Goal: Register for event/course

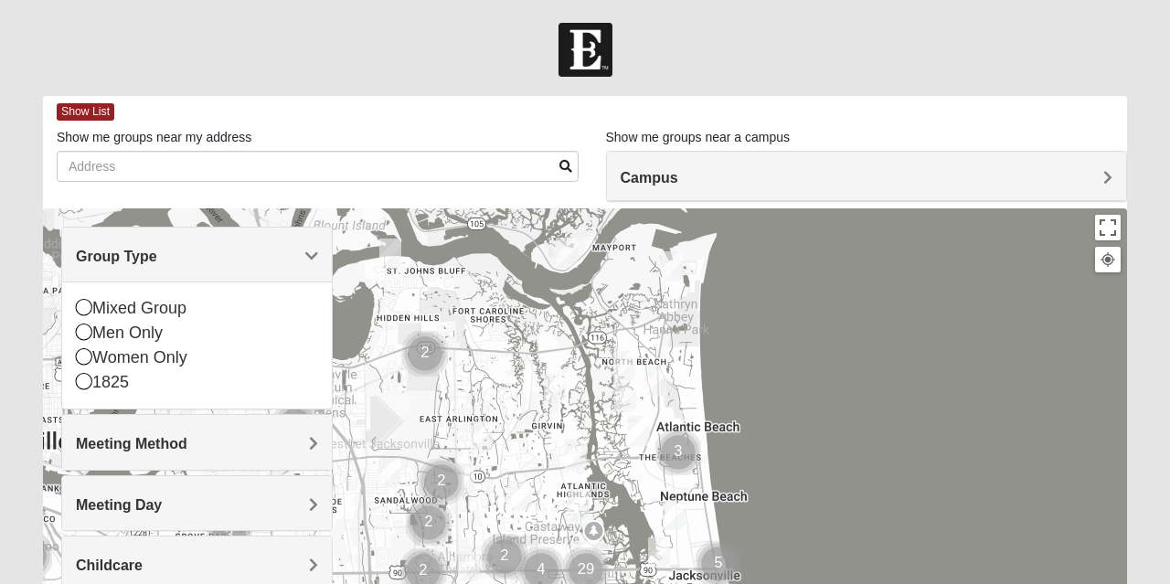
click at [91, 310] on div "Mixed Group" at bounding box center [197, 308] width 242 height 25
click at [90, 436] on span "Meeting Method" at bounding box center [131, 444] width 111 height 16
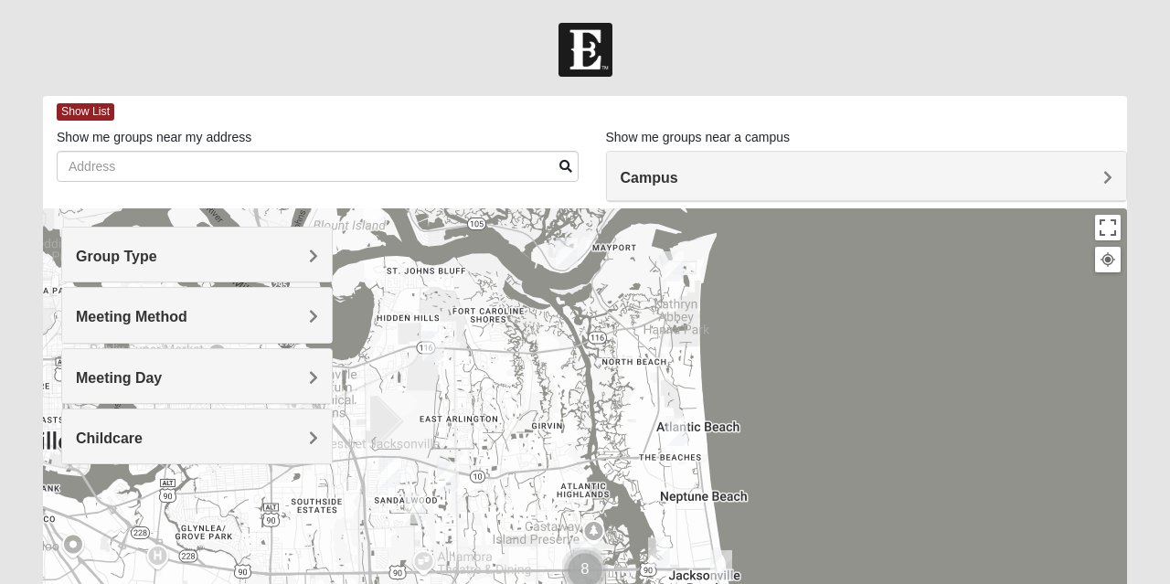
click at [187, 252] on h4 "Group Type" at bounding box center [197, 256] width 242 height 17
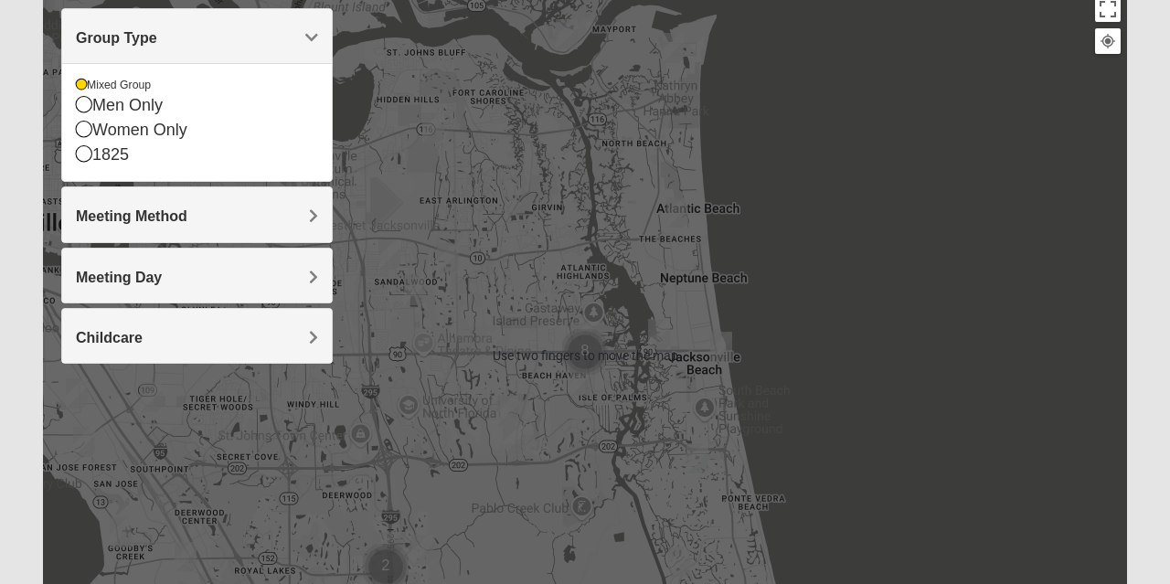
scroll to position [219, 0]
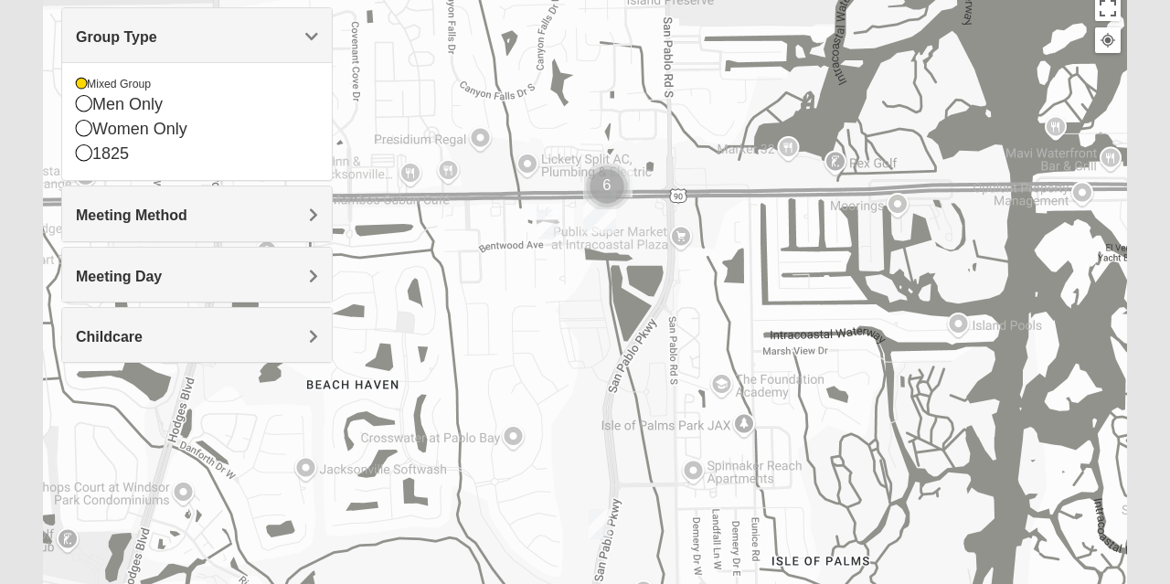
click at [165, 277] on h4 "Meeting Day" at bounding box center [197, 276] width 242 height 17
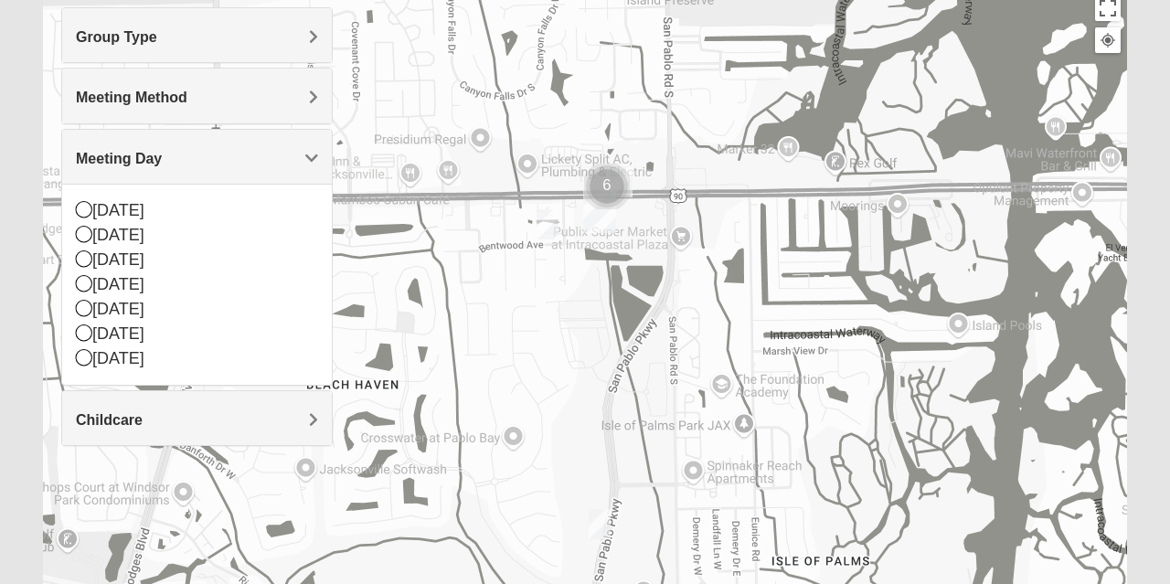
click at [92, 305] on div "[DATE]" at bounding box center [197, 309] width 242 height 25
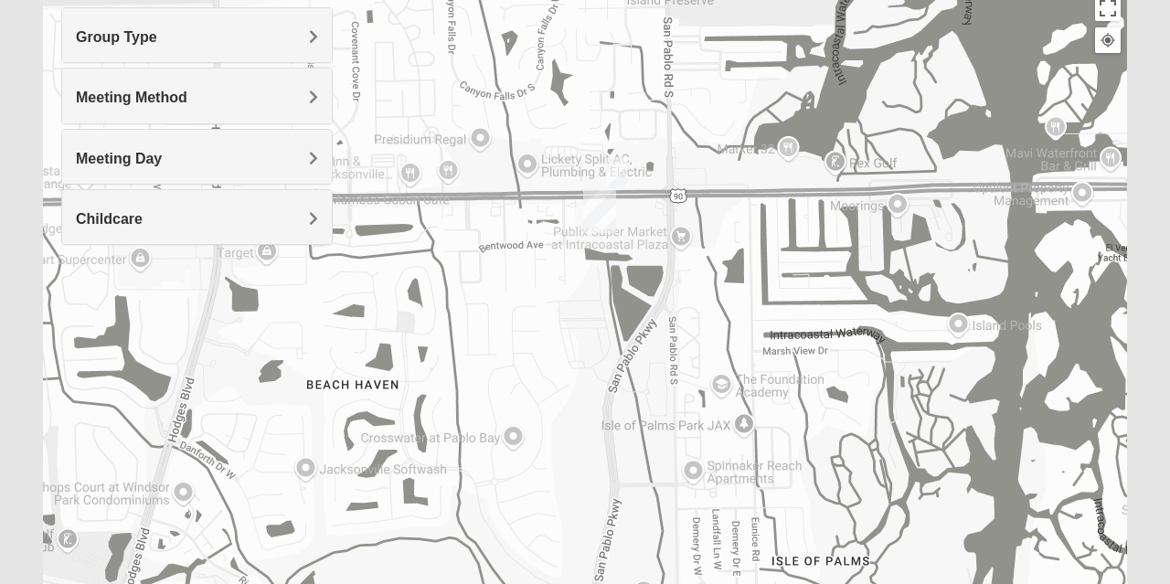
click at [621, 174] on img "On Campus Mixed Salas 32250" at bounding box center [617, 172] width 37 height 45
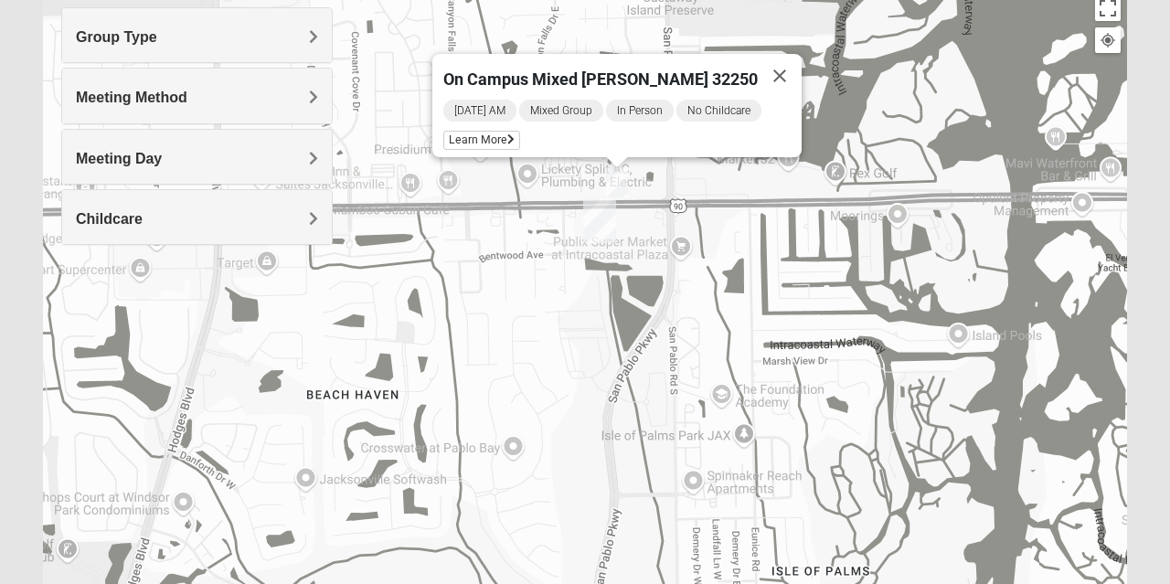
click at [514, 135] on span "Learn More" at bounding box center [481, 140] width 77 height 19
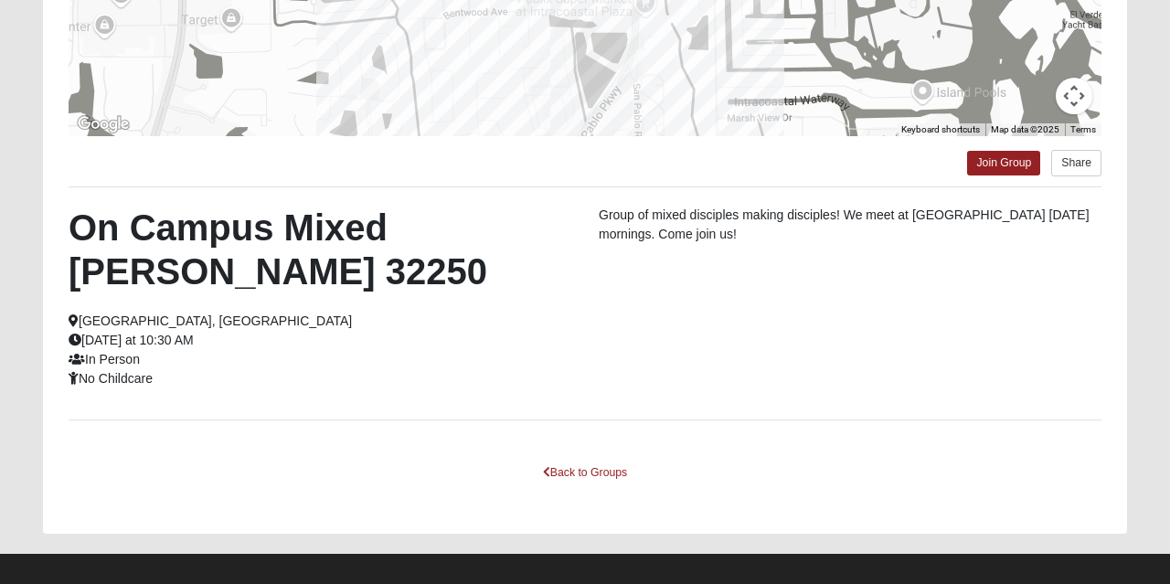
scroll to position [431, 0]
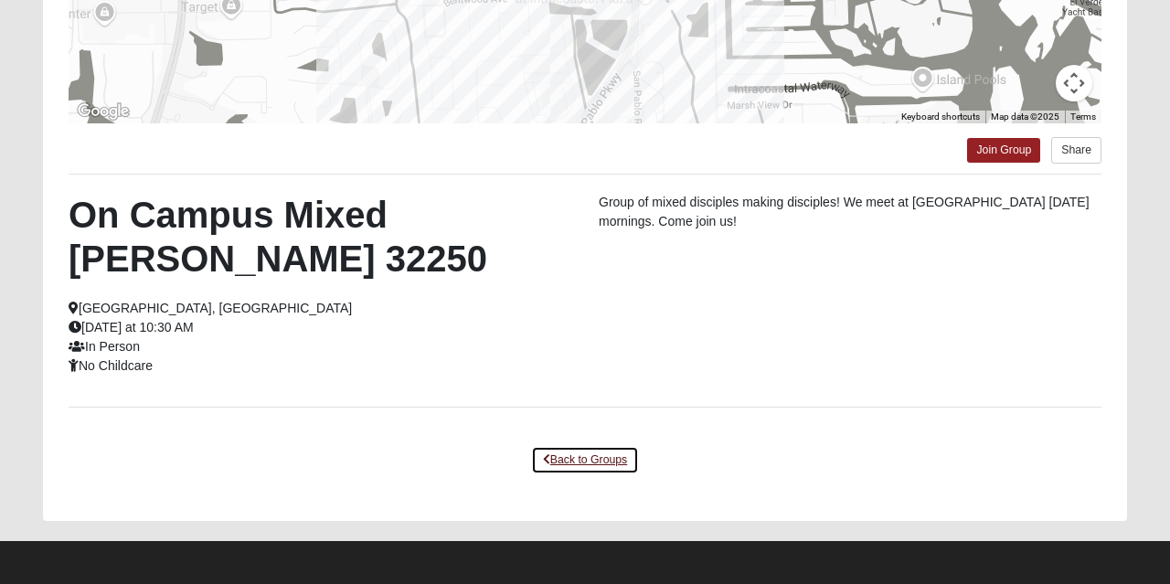
click at [568, 461] on link "Back to Groups" at bounding box center [585, 460] width 108 height 28
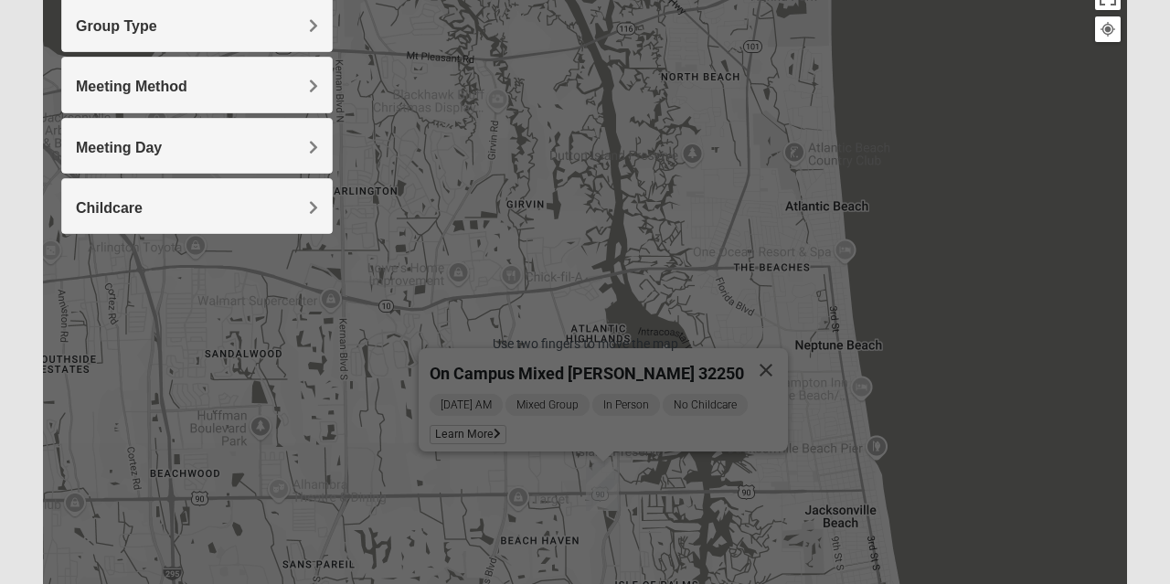
scroll to position [222, 0]
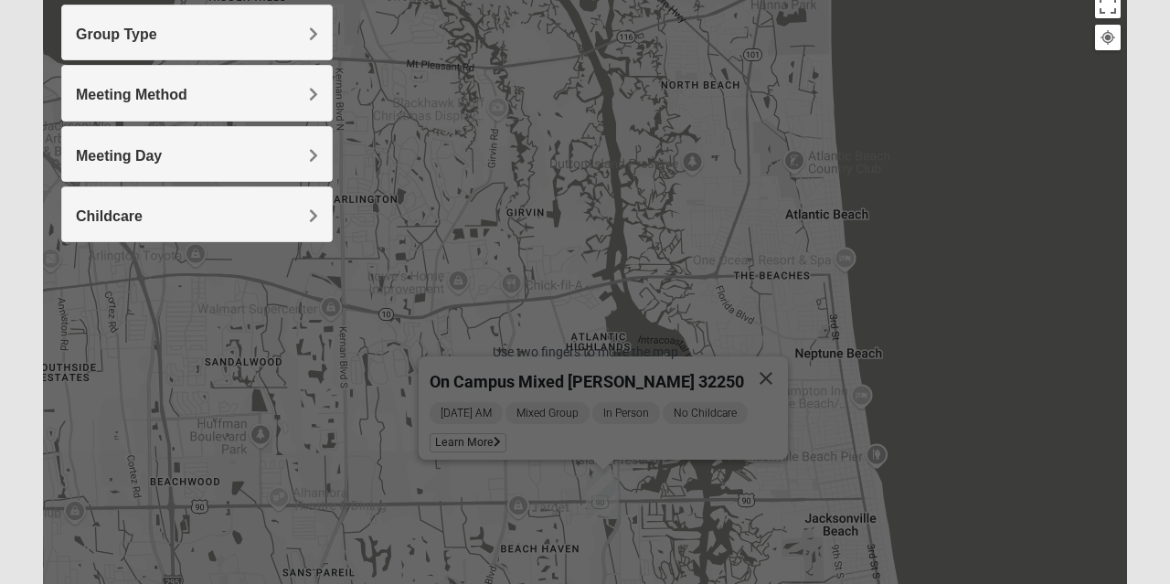
click at [164, 162] on h4 "Meeting Day" at bounding box center [197, 155] width 242 height 17
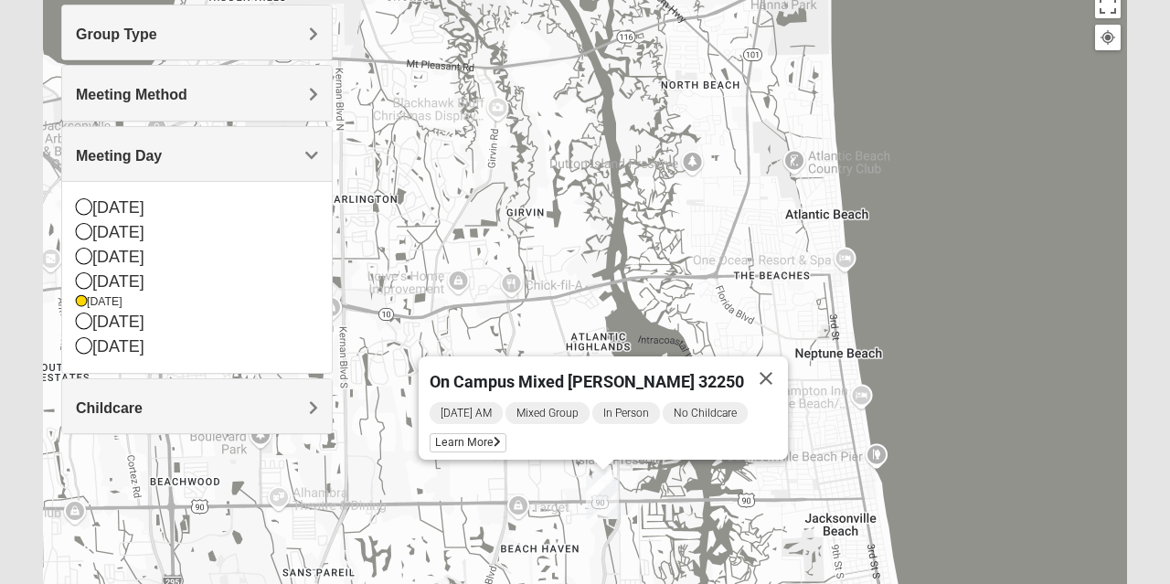
click at [92, 303] on div "[DATE]" at bounding box center [197, 302] width 242 height 16
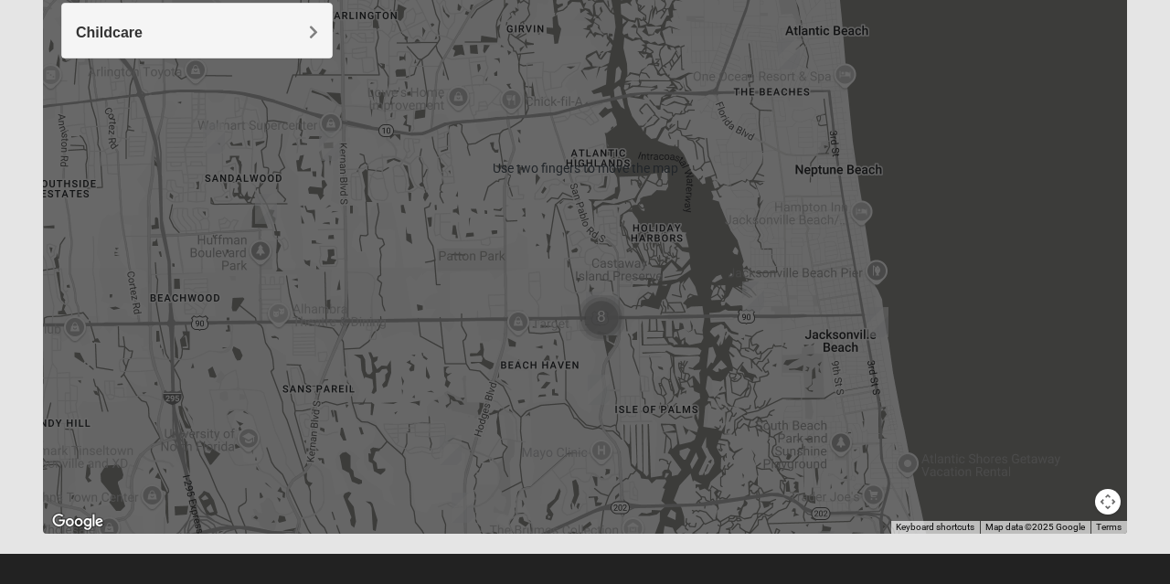
scroll to position [421, 0]
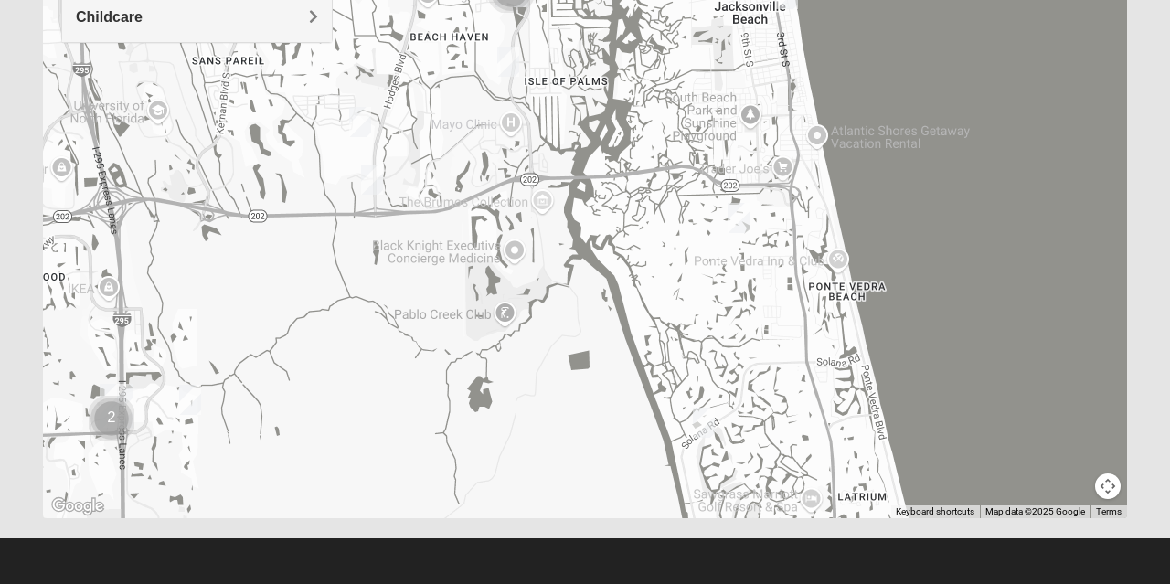
click at [740, 213] on img "Mixed Grooms 32082" at bounding box center [738, 218] width 37 height 45
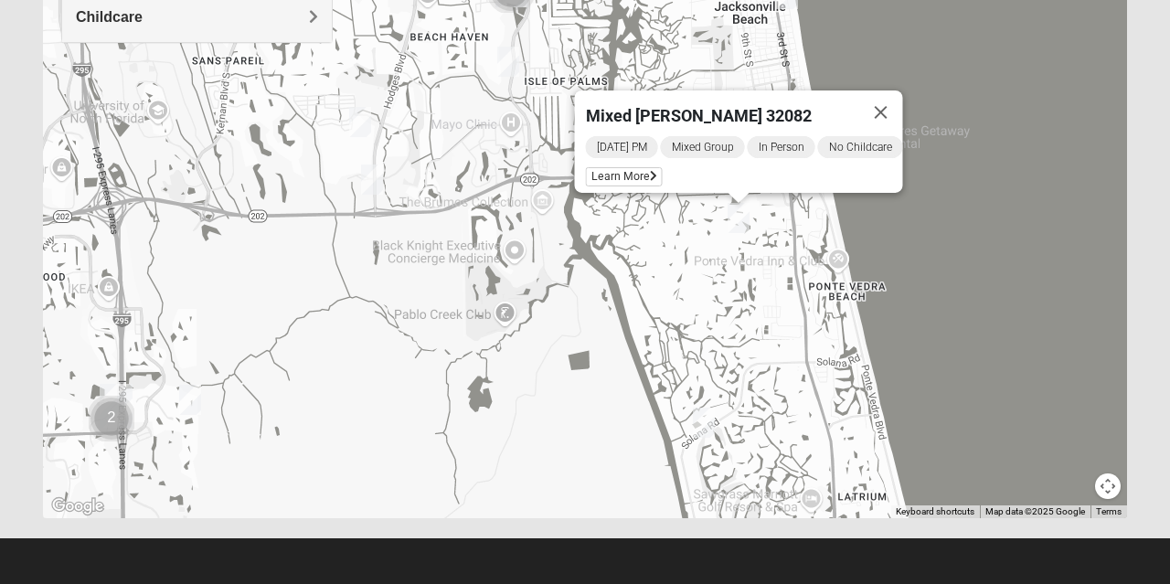
click at [631, 175] on span "Learn More" at bounding box center [624, 176] width 77 height 19
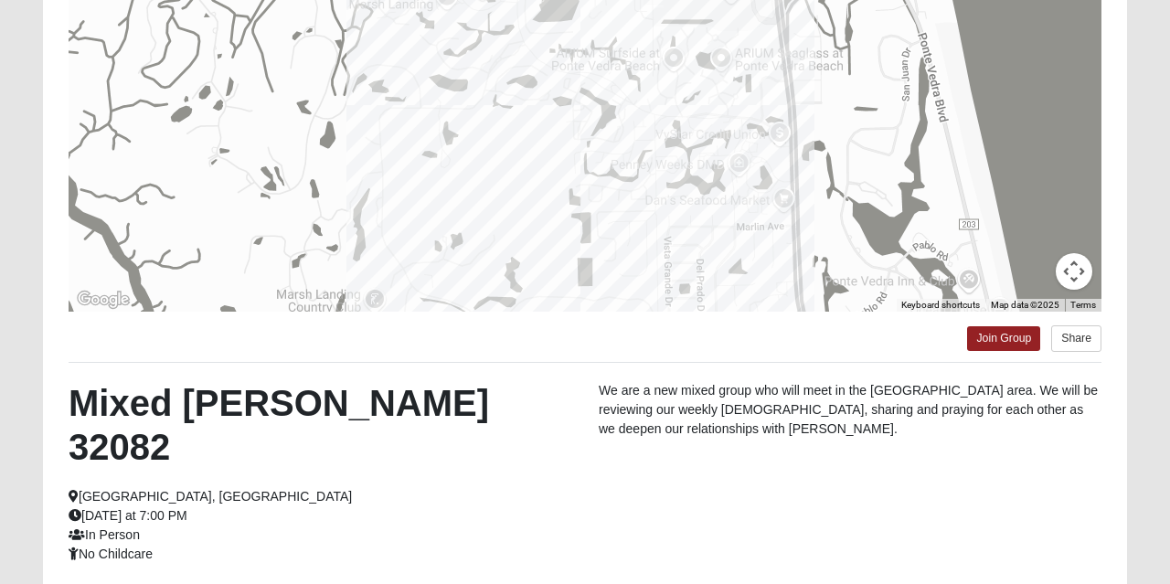
scroll to position [398, 0]
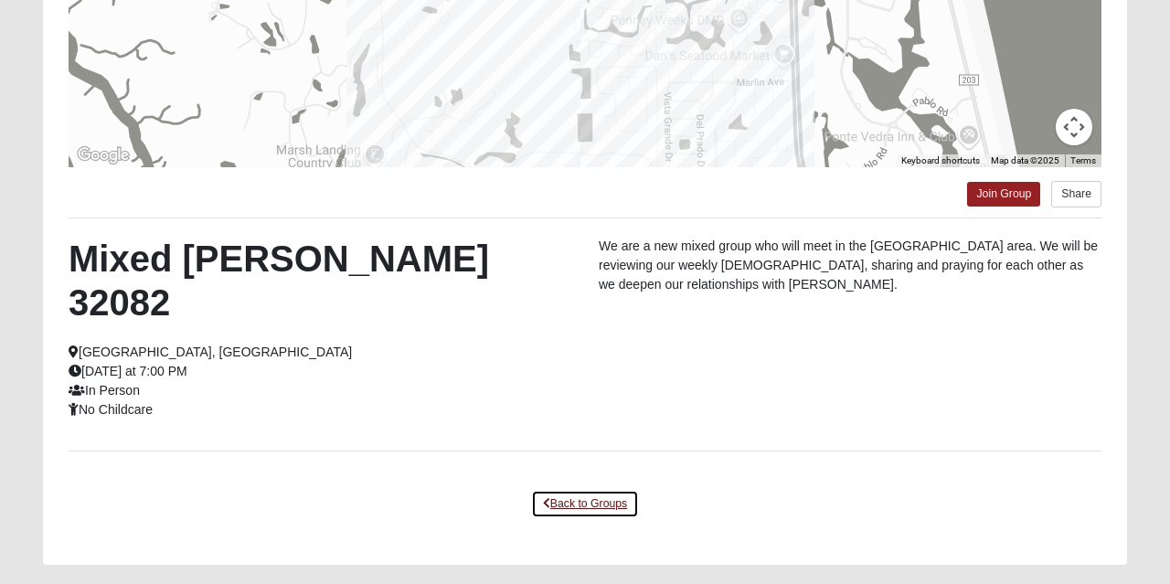
click at [575, 490] on link "Back to Groups" at bounding box center [585, 504] width 108 height 28
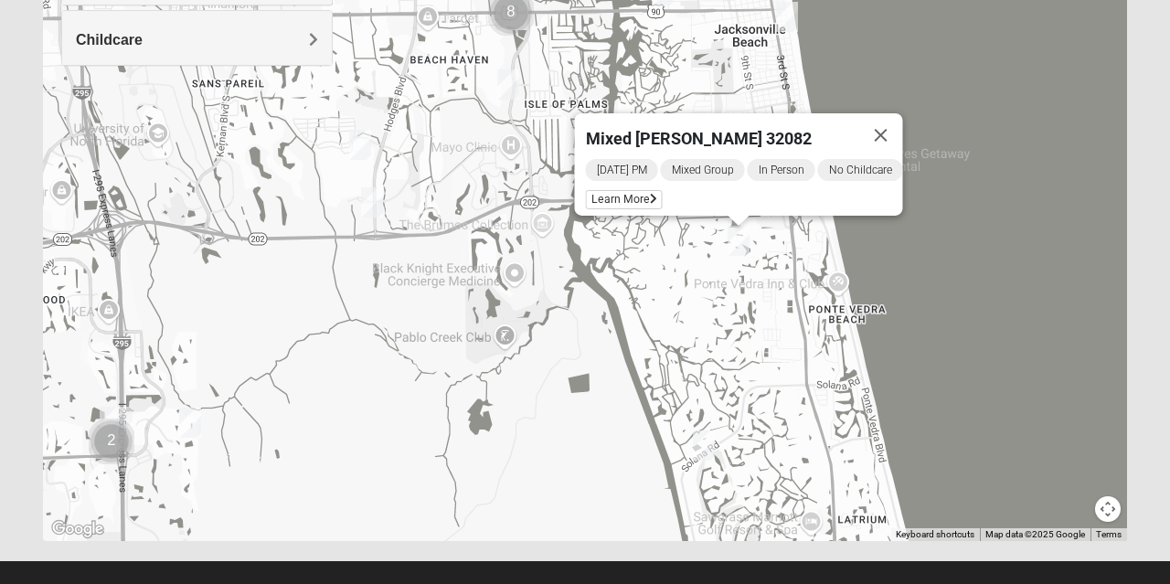
click at [892, 130] on button "Close" at bounding box center [881, 135] width 44 height 44
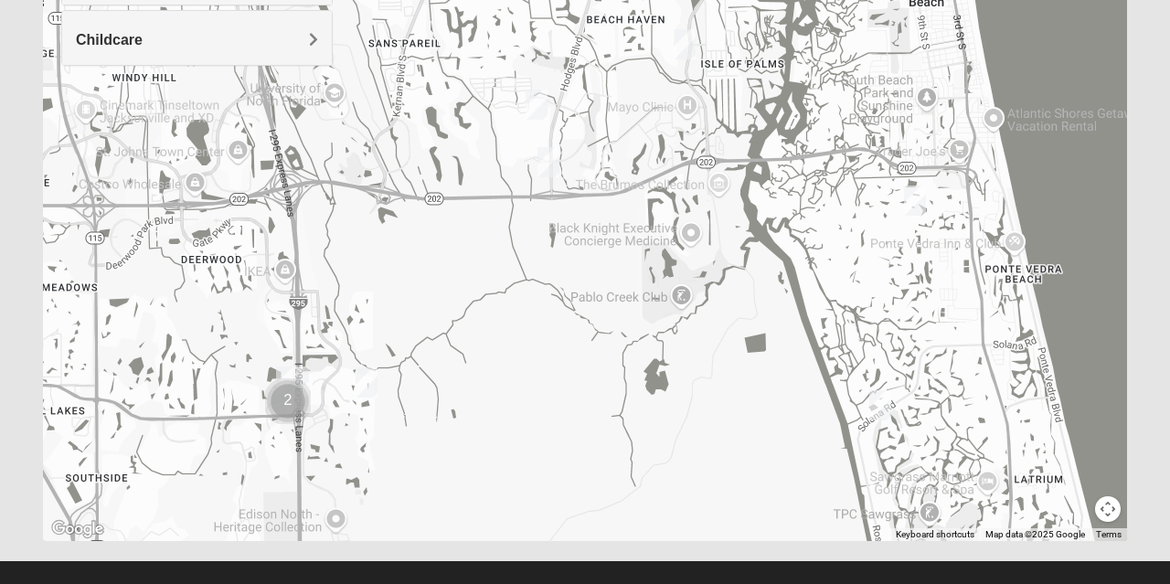
click at [294, 384] on div at bounding box center [585, 175] width 1084 height 731
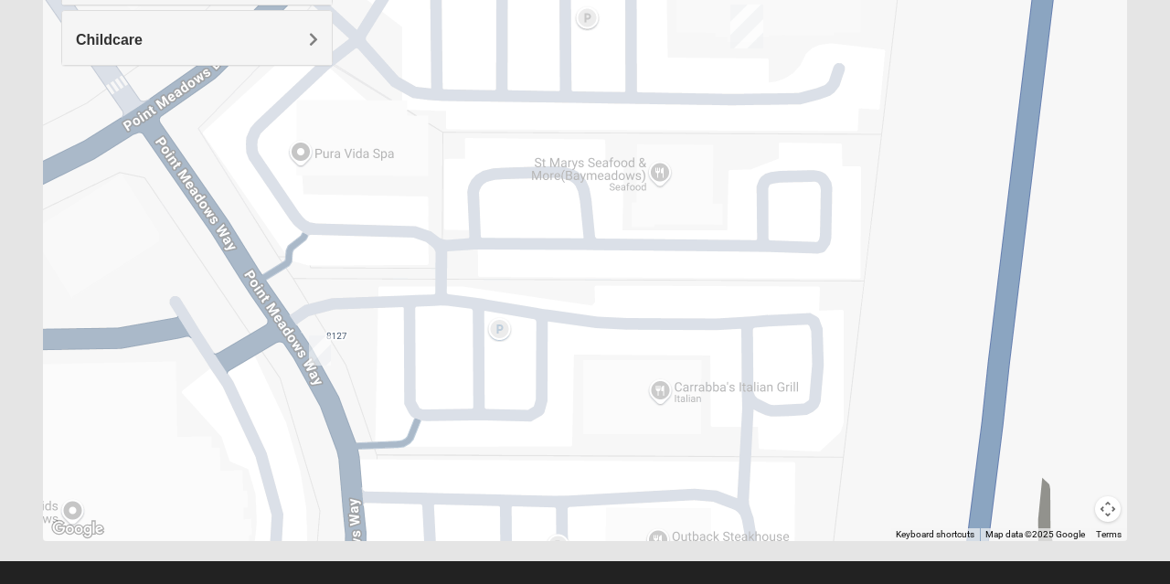
click at [748, 24] on img "Baymeadows" at bounding box center [747, 26] width 48 height 58
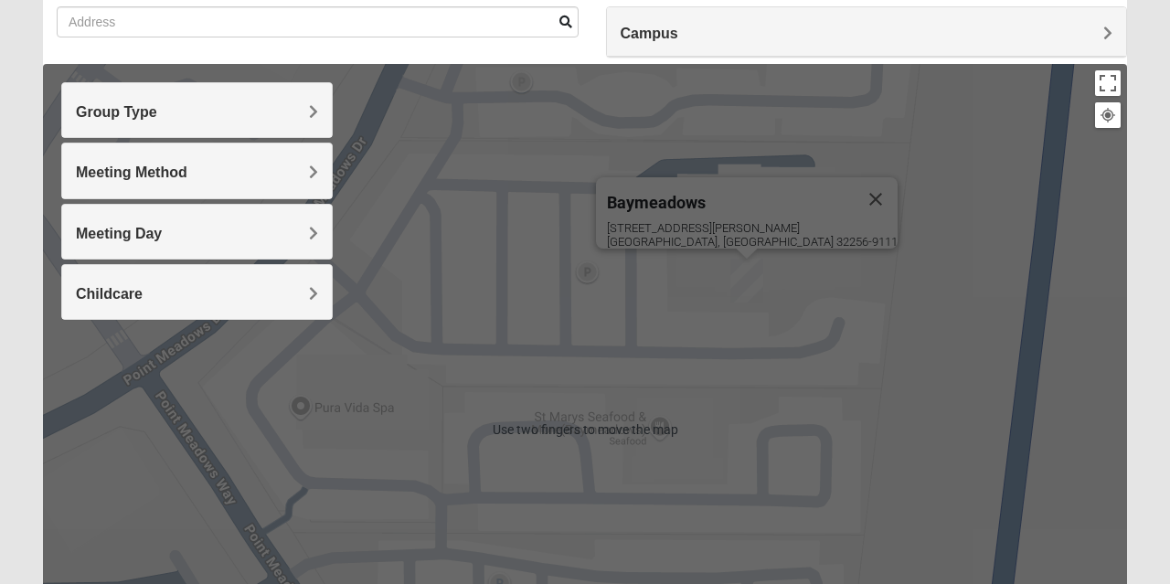
scroll to position [143, 0]
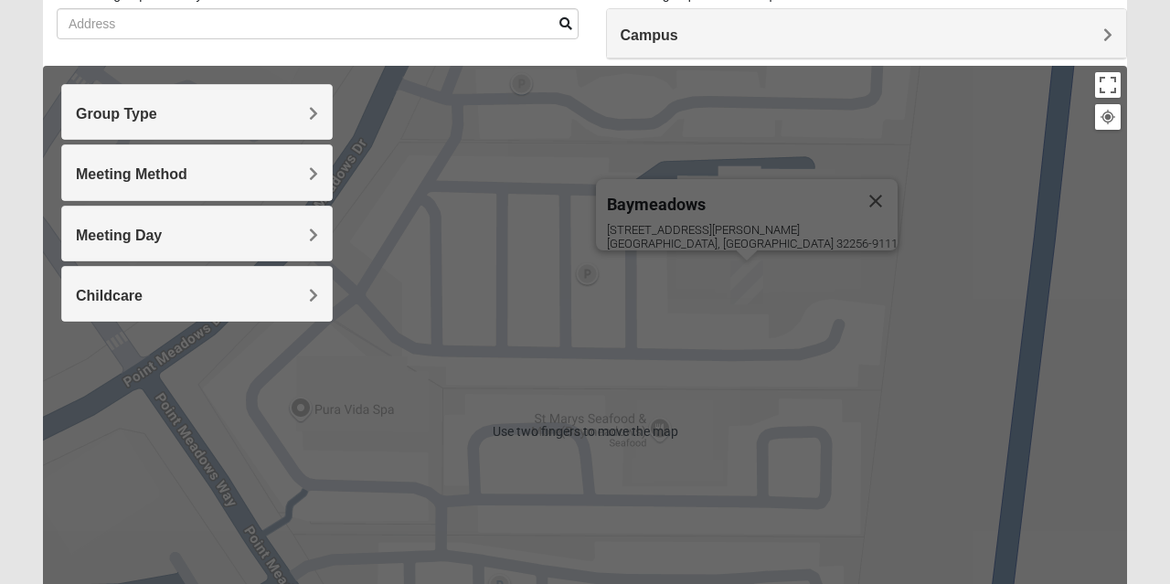
click at [854, 180] on button "Close" at bounding box center [876, 201] width 44 height 44
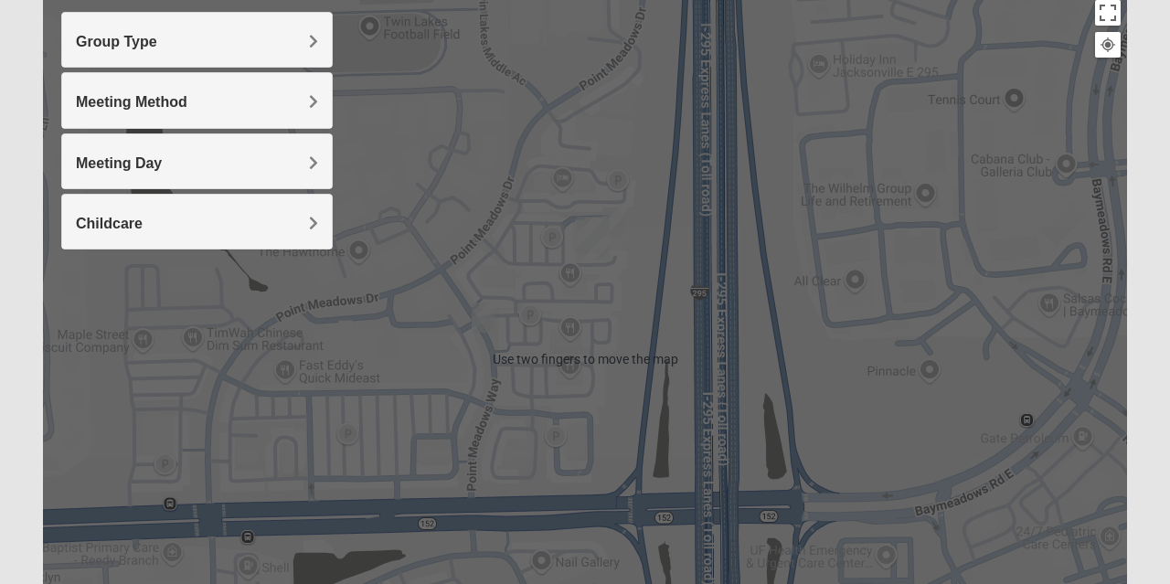
scroll to position [216, 0]
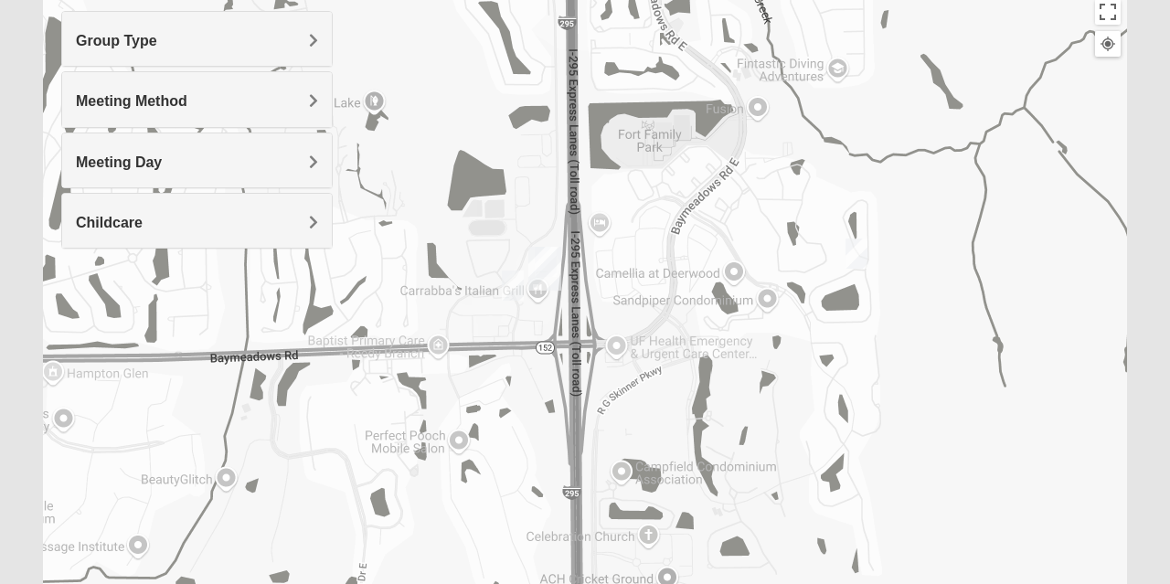
click at [583, 398] on div at bounding box center [585, 358] width 1084 height 731
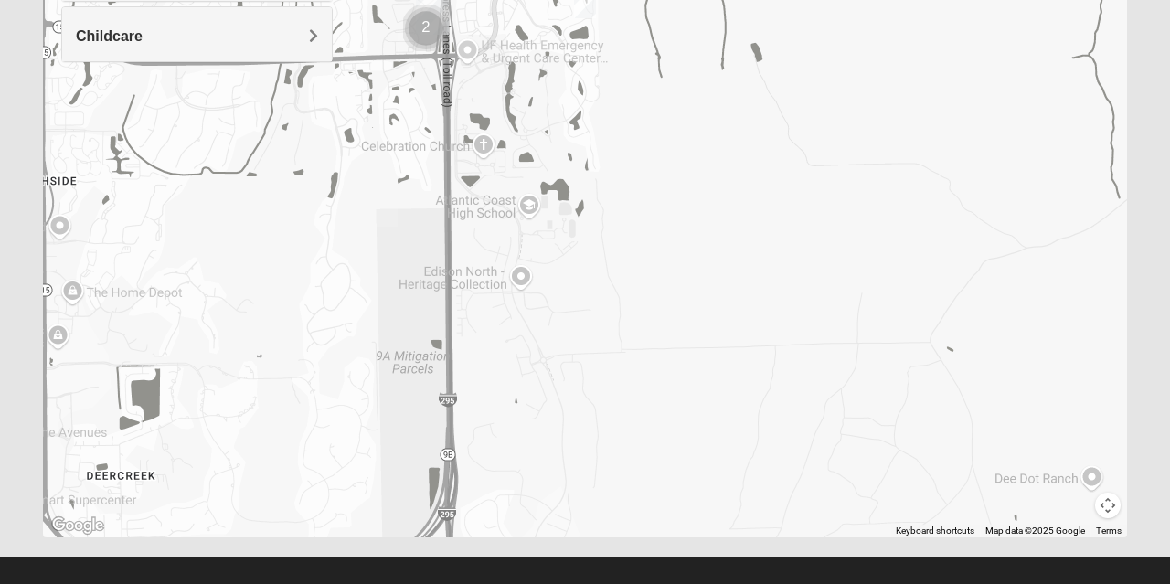
scroll to position [406, 0]
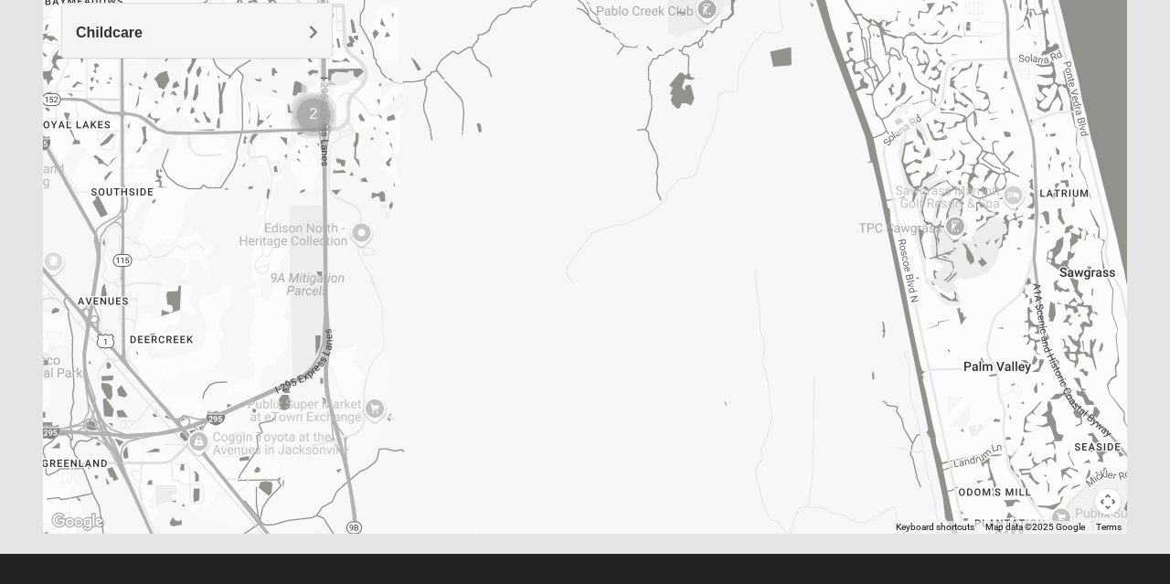
click at [914, 118] on img "Mixed Morales 32082" at bounding box center [905, 119] width 37 height 45
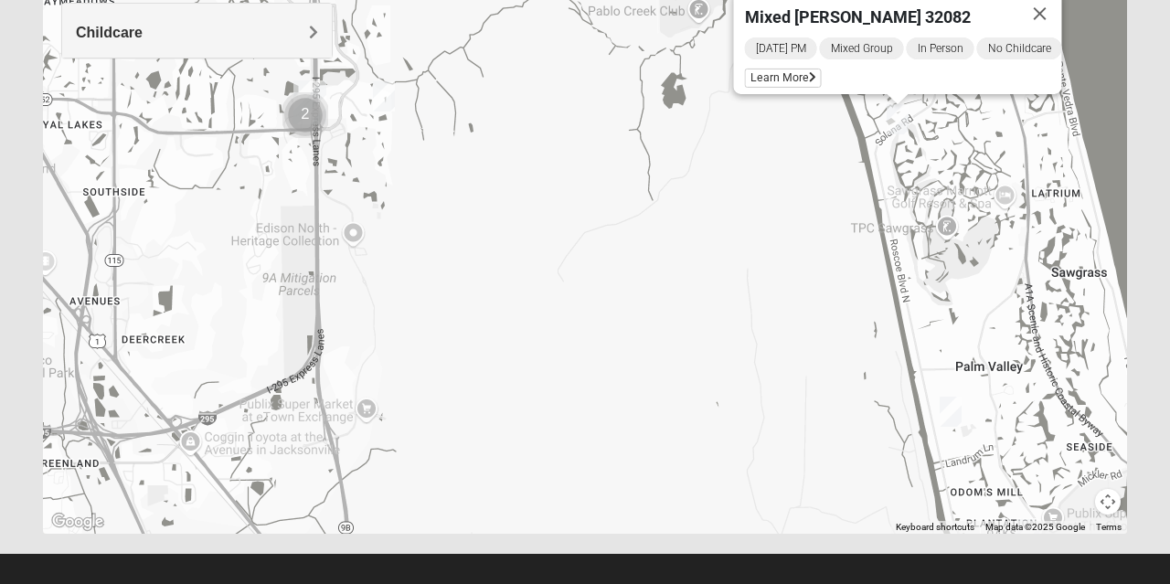
click at [952, 413] on img "Mixed Pate 32082" at bounding box center [950, 411] width 37 height 45
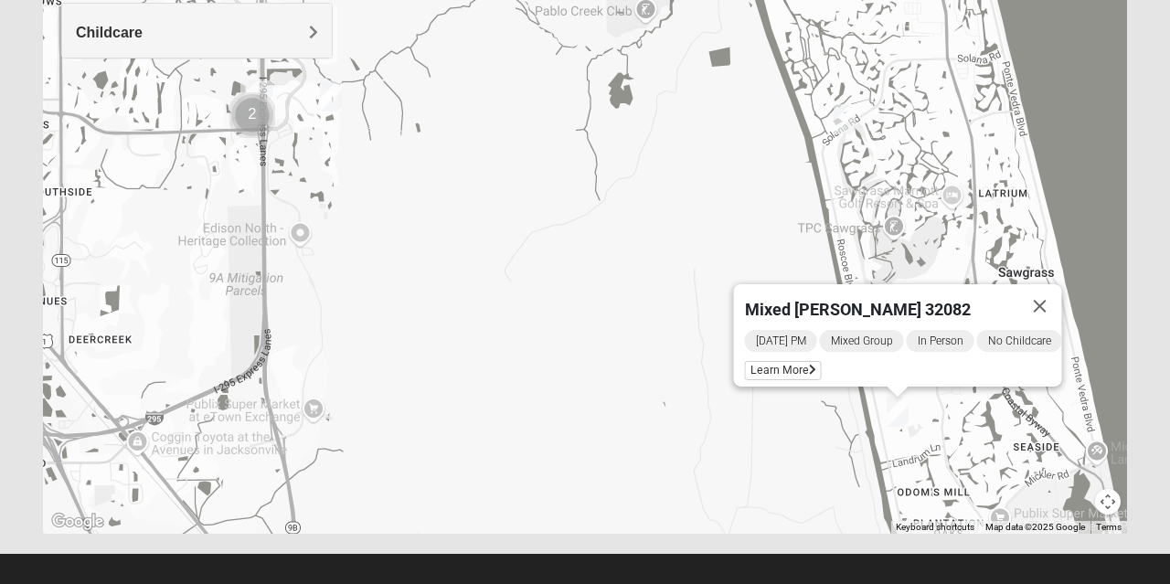
click at [762, 361] on span "Learn More" at bounding box center [783, 370] width 77 height 19
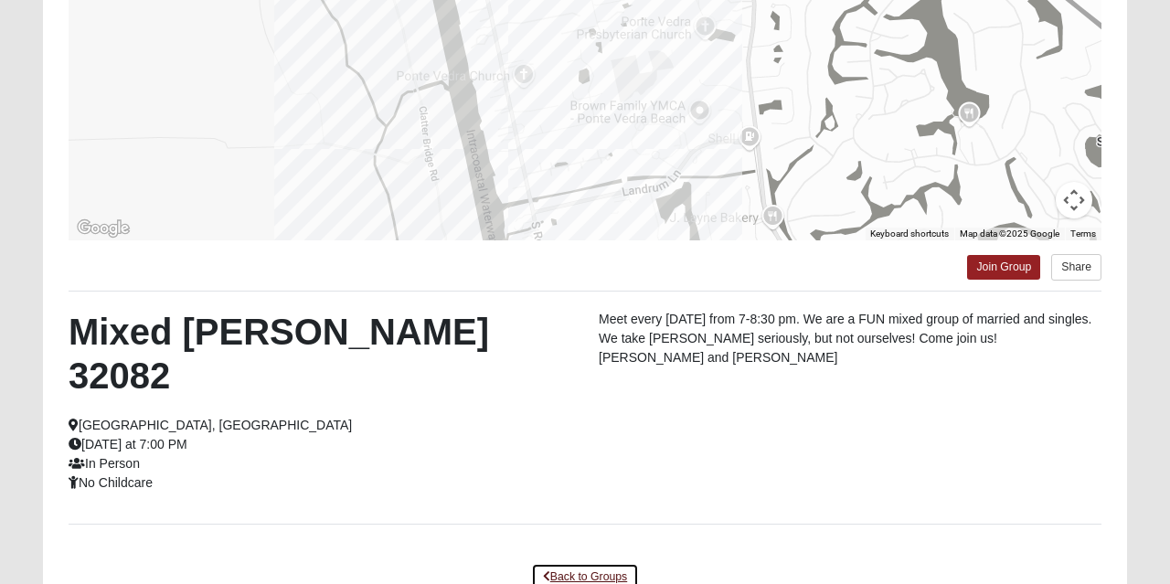
click at [592, 563] on link "Back to Groups" at bounding box center [585, 577] width 108 height 28
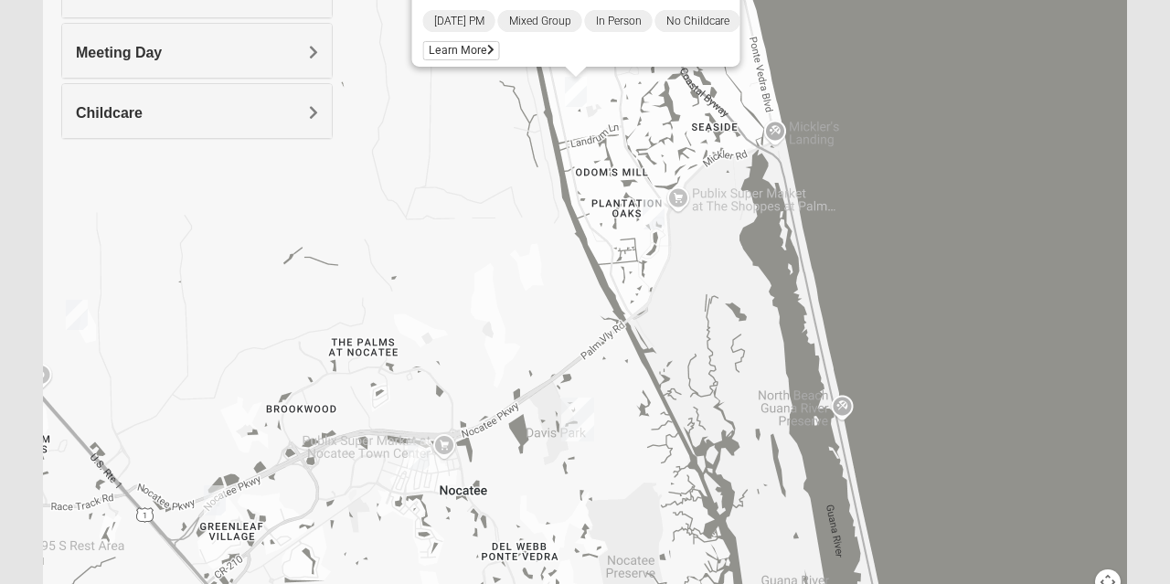
click at [583, 417] on img "Ponte Vedra" at bounding box center [578, 419] width 48 height 58
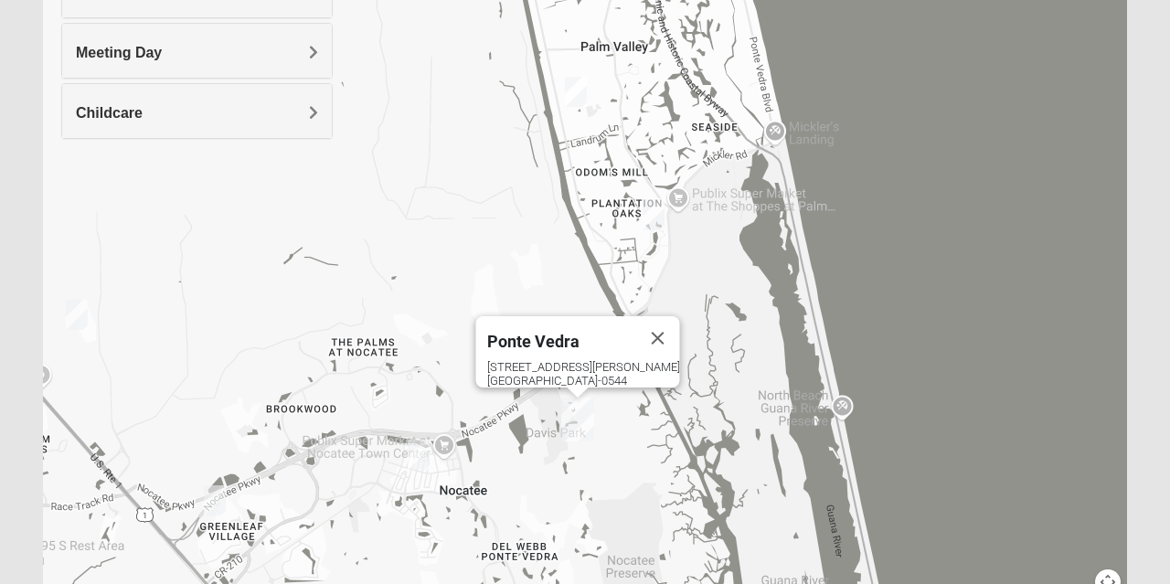
click at [669, 323] on button "Close" at bounding box center [658, 338] width 44 height 44
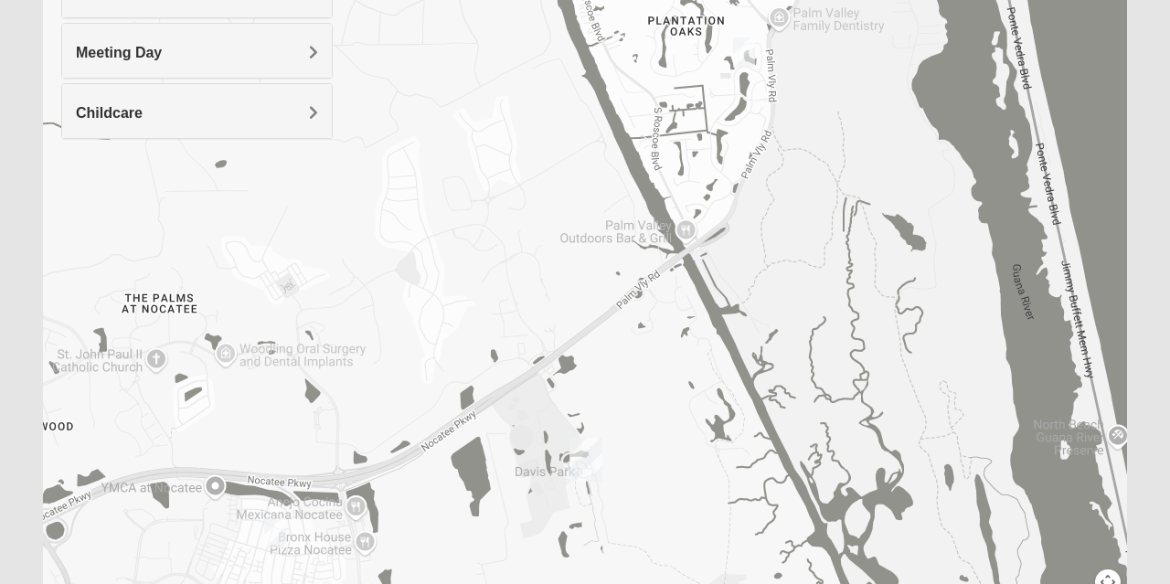
click at [278, 530] on img "Mixed Olsen 32081" at bounding box center [275, 533] width 37 height 45
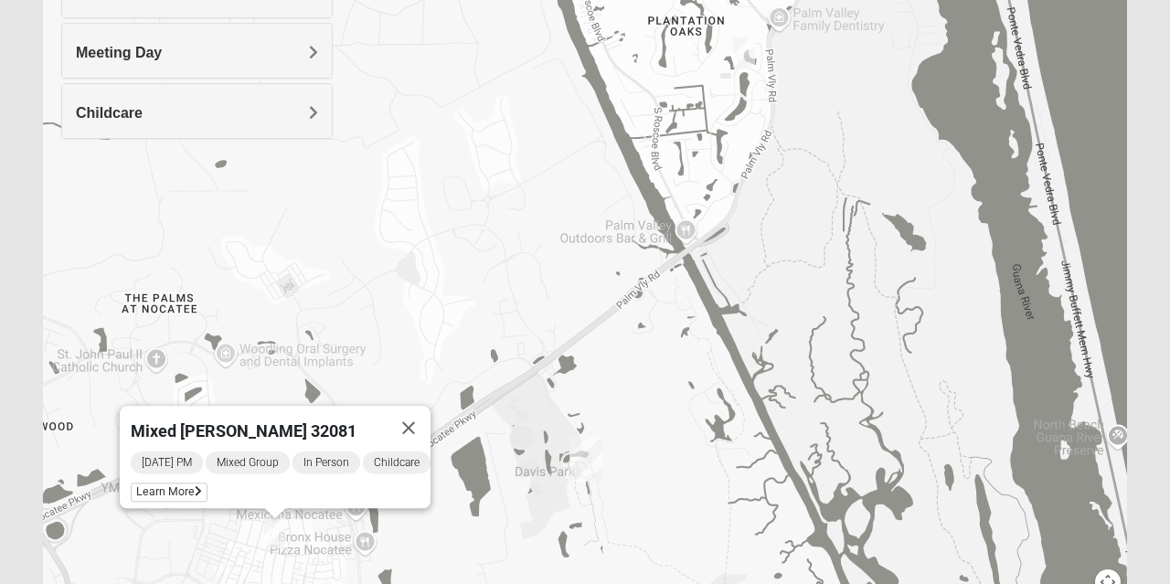
click at [195, 486] on icon at bounding box center [198, 491] width 7 height 11
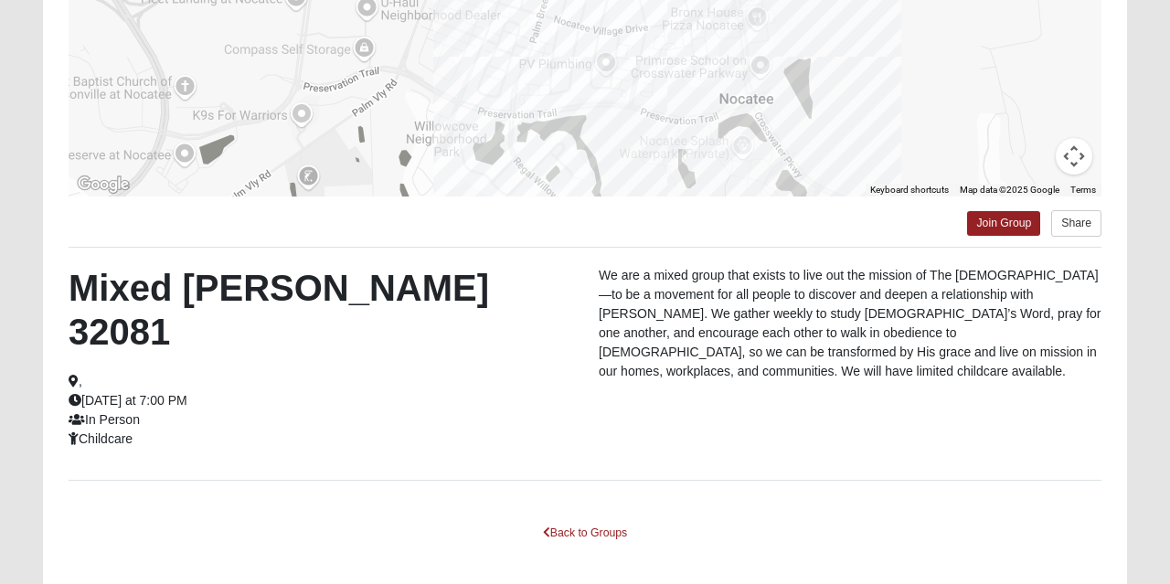
scroll to position [369, 0]
click at [575, 519] on link "Back to Groups" at bounding box center [585, 533] width 108 height 28
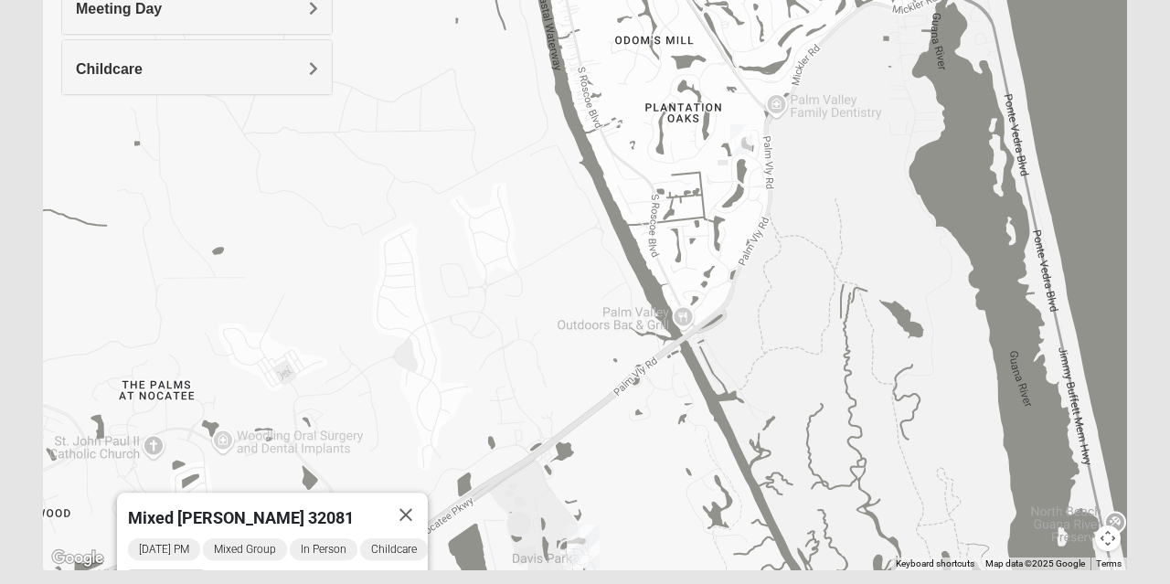
click at [744, 143] on img "Mixed Reed 32081" at bounding box center [741, 139] width 37 height 45
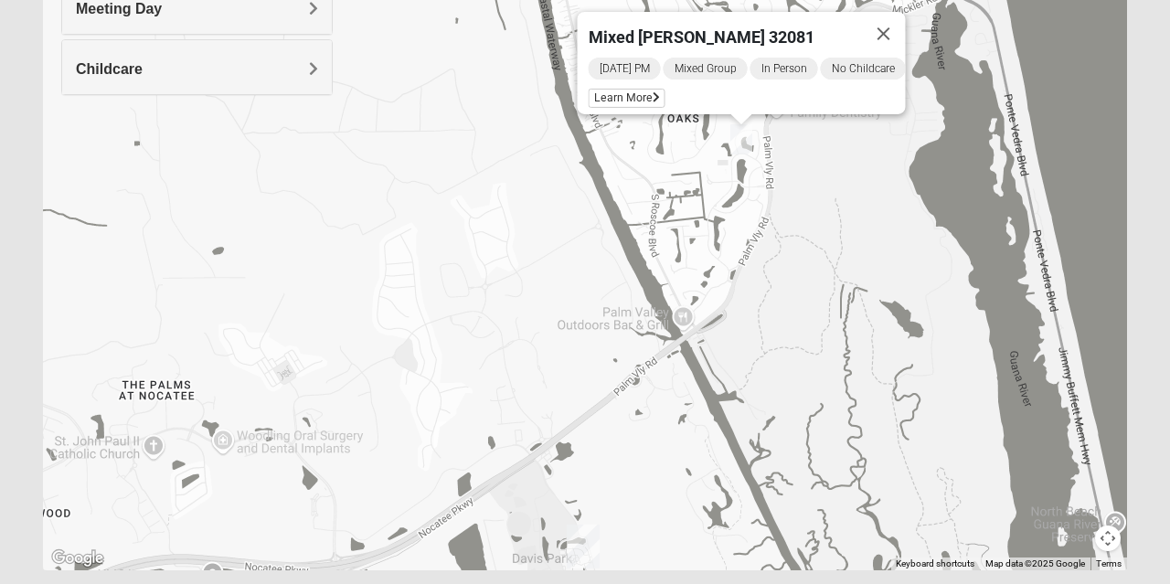
click at [597, 95] on span "Learn More" at bounding box center [627, 98] width 77 height 19
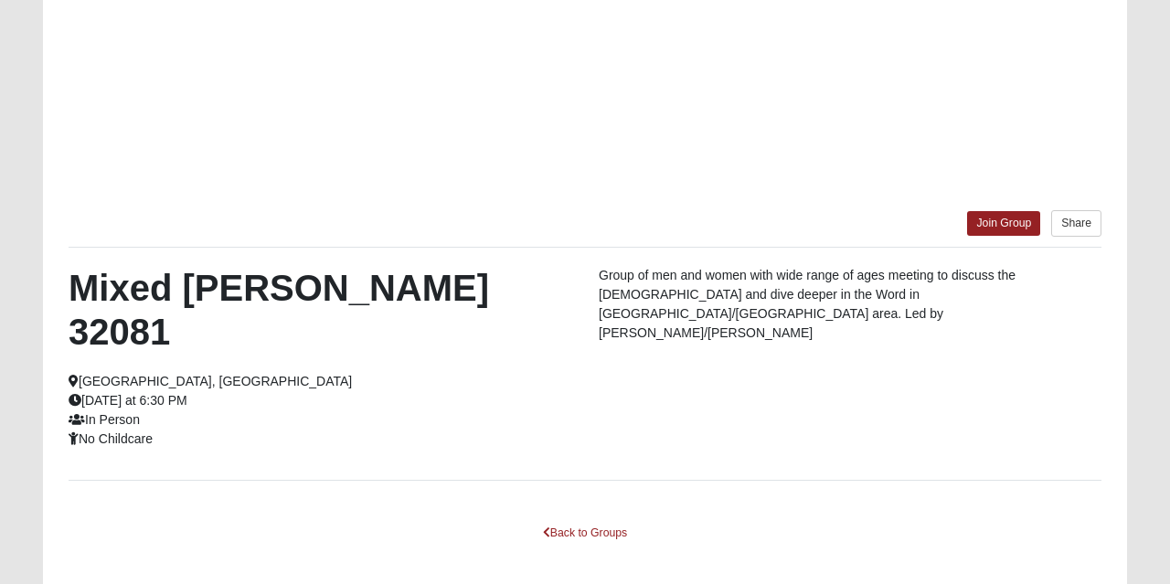
scroll to position [289, 0]
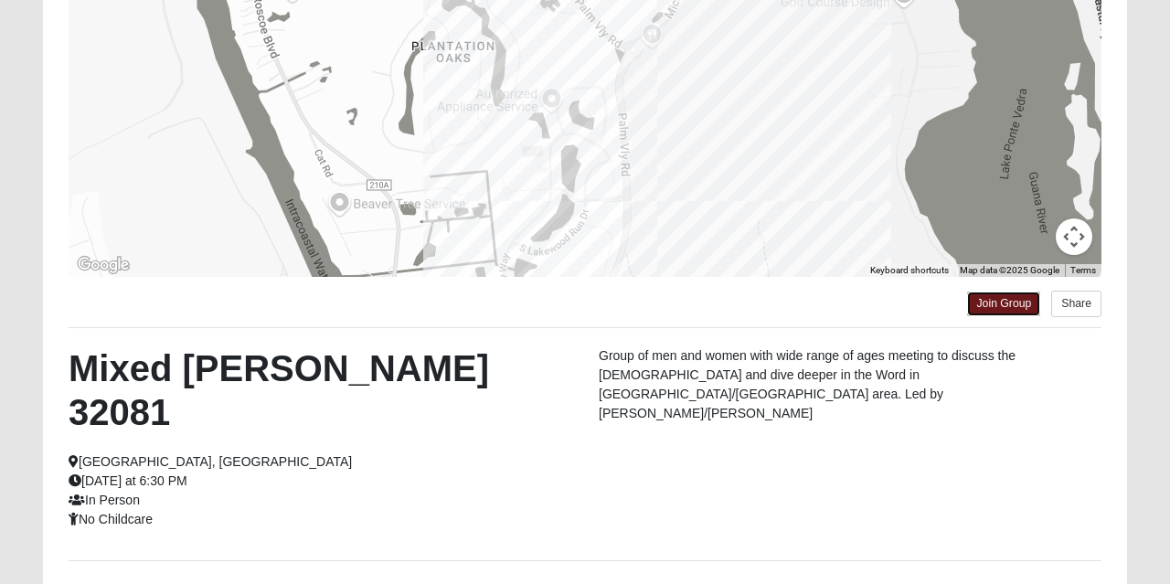
click at [1003, 311] on link "Join Group" at bounding box center [1003, 304] width 73 height 25
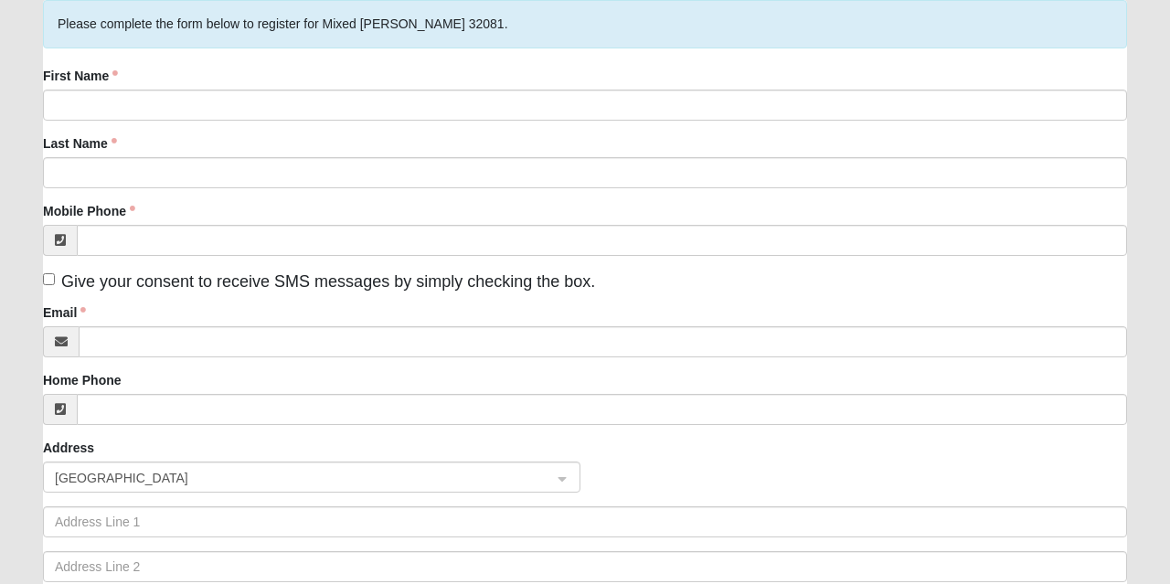
scroll to position [149, 0]
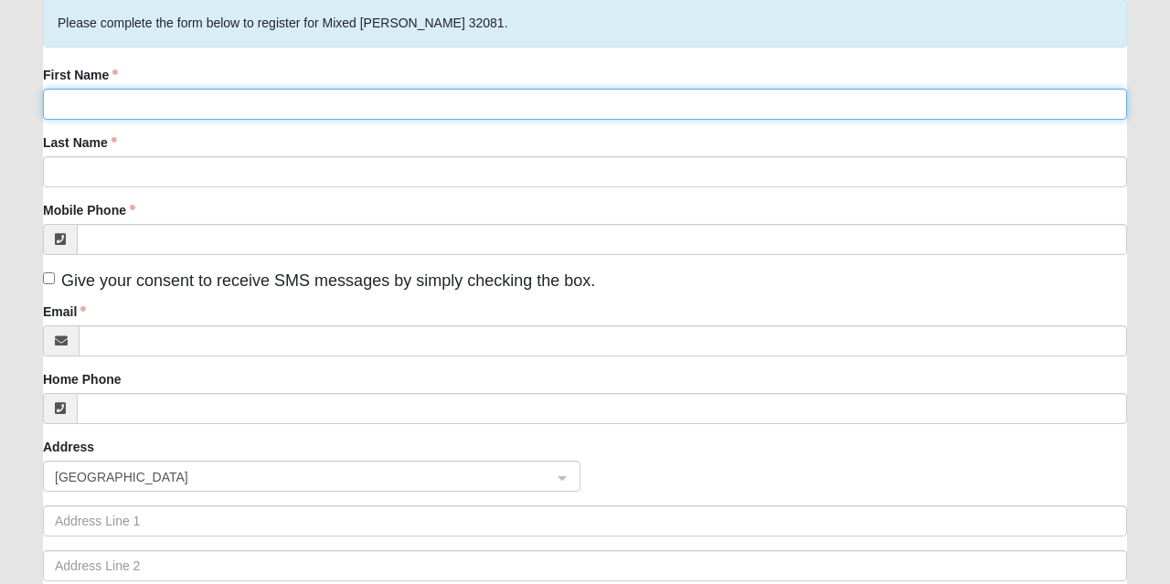
click at [64, 101] on input "First Name" at bounding box center [585, 104] width 1084 height 31
type input "[PERSON_NAME]"
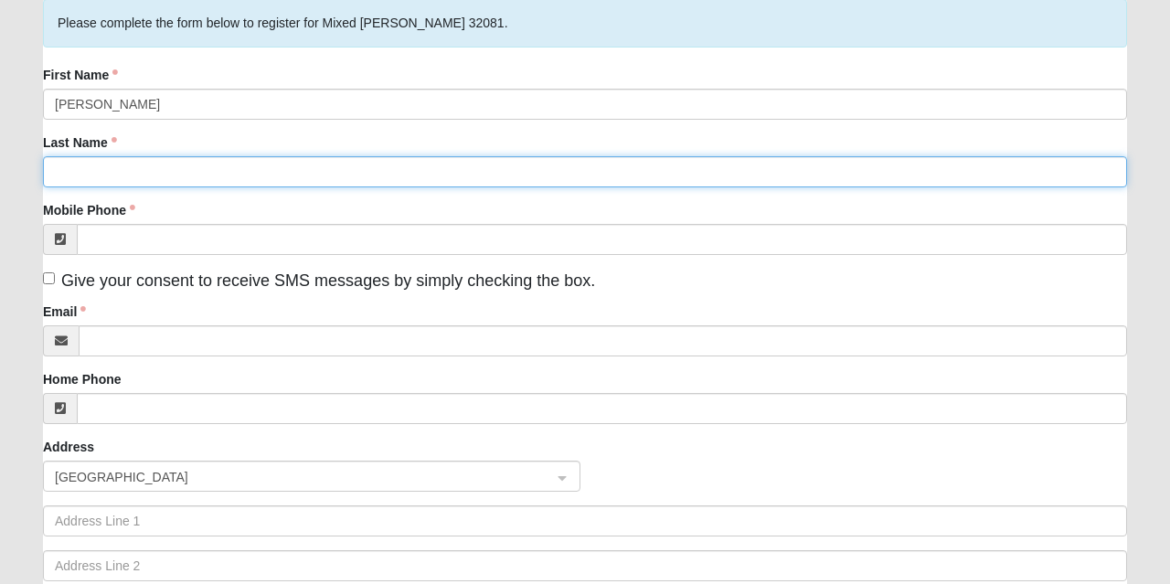
click at [94, 172] on input "Last Name" at bounding box center [585, 171] width 1084 height 31
type input "Garrity"
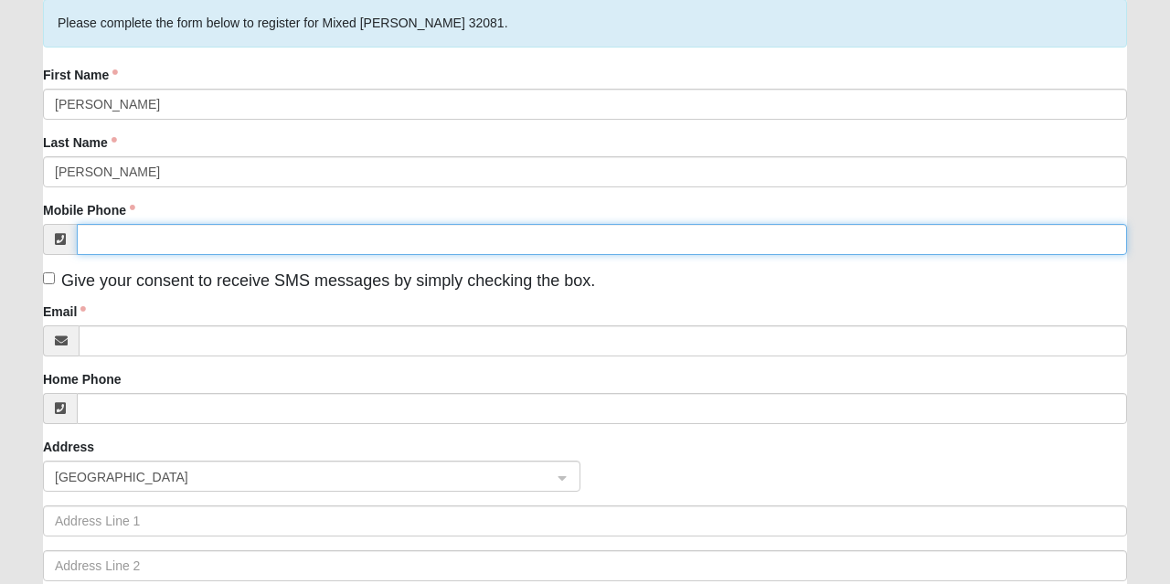
click at [91, 238] on input "Mobile Phone" at bounding box center [602, 239] width 1050 height 31
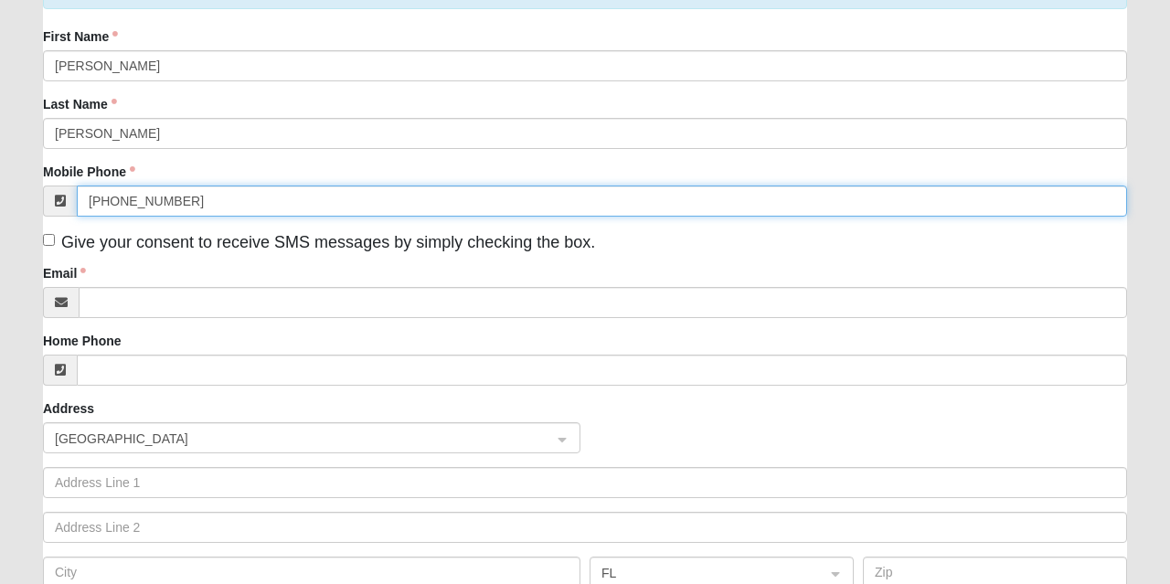
scroll to position [287, 0]
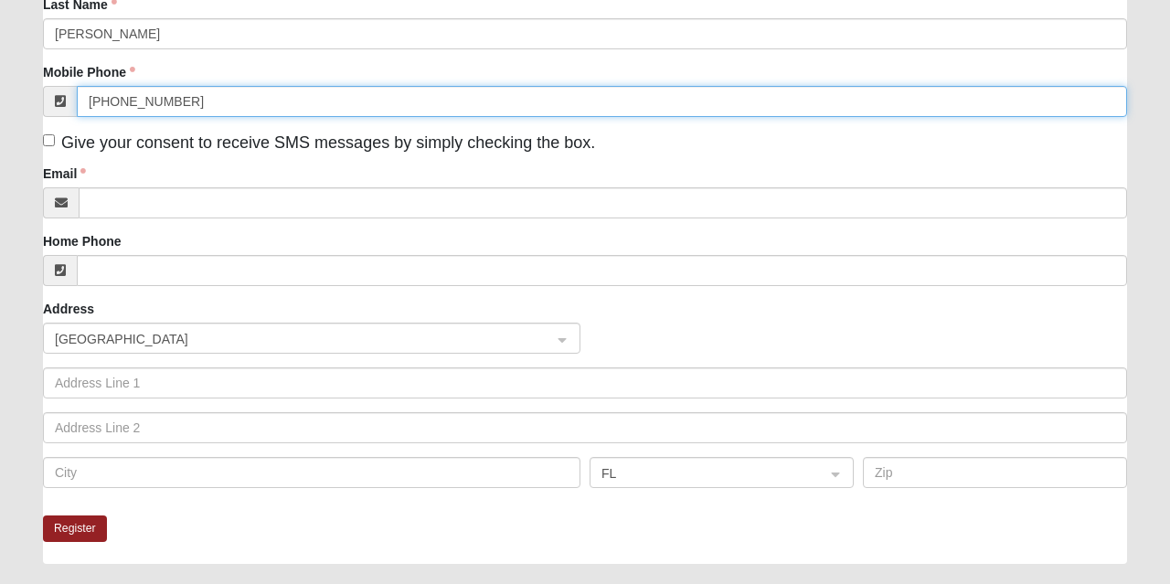
type input "(904) 219-5734"
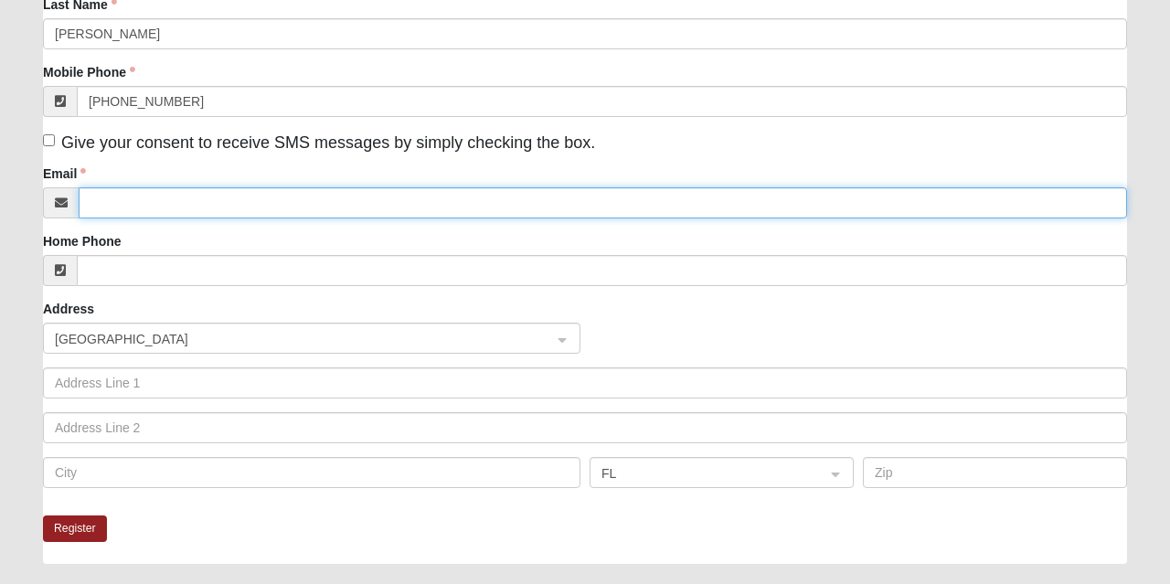
click at [122, 197] on input "Email" at bounding box center [603, 202] width 1048 height 31
type input "physgarrity@aol.com"
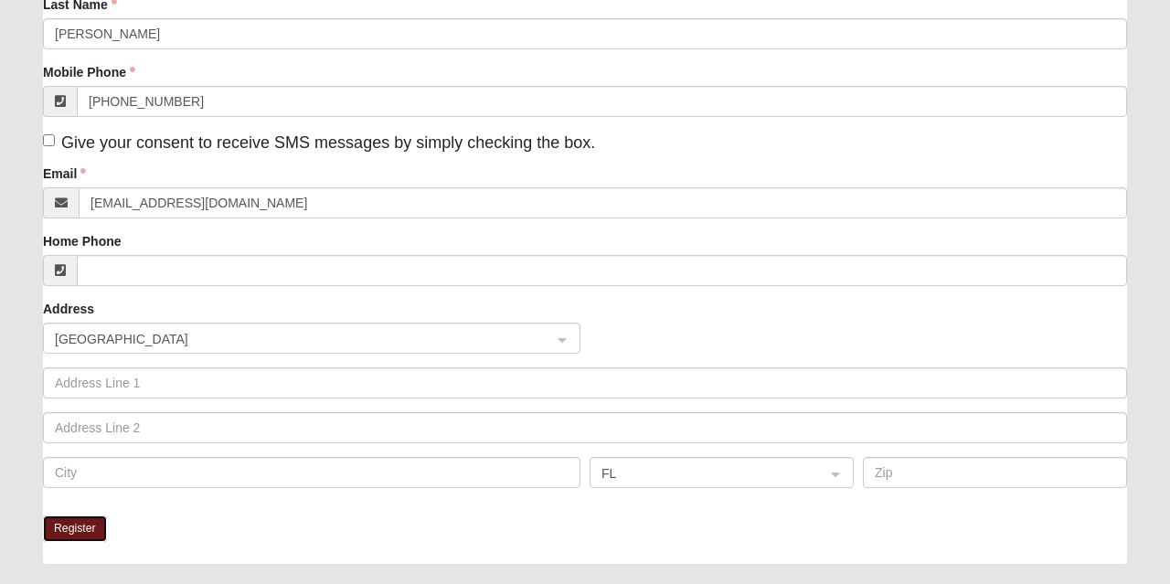
click at [76, 523] on button "Register" at bounding box center [75, 528] width 64 height 27
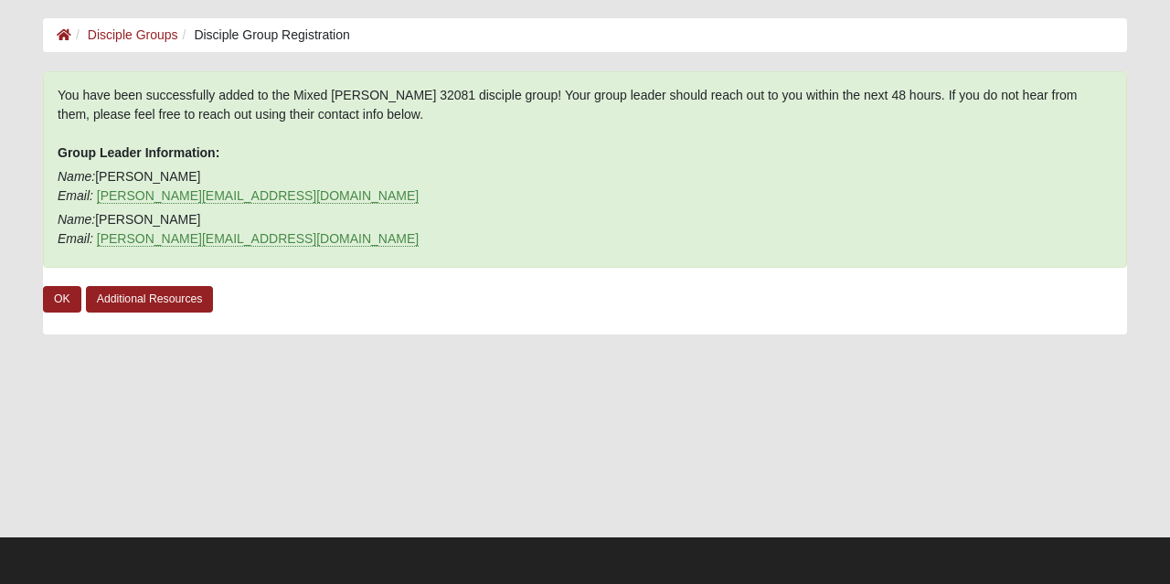
scroll to position [75, 0]
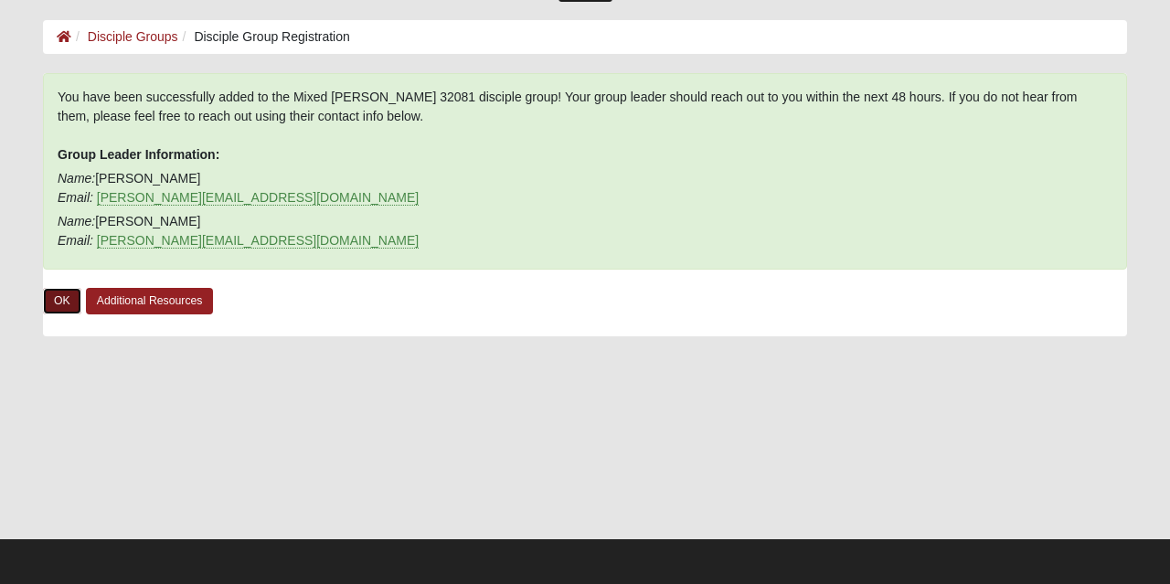
click at [64, 299] on link "OK" at bounding box center [62, 301] width 38 height 27
